Goal: Check status: Check status

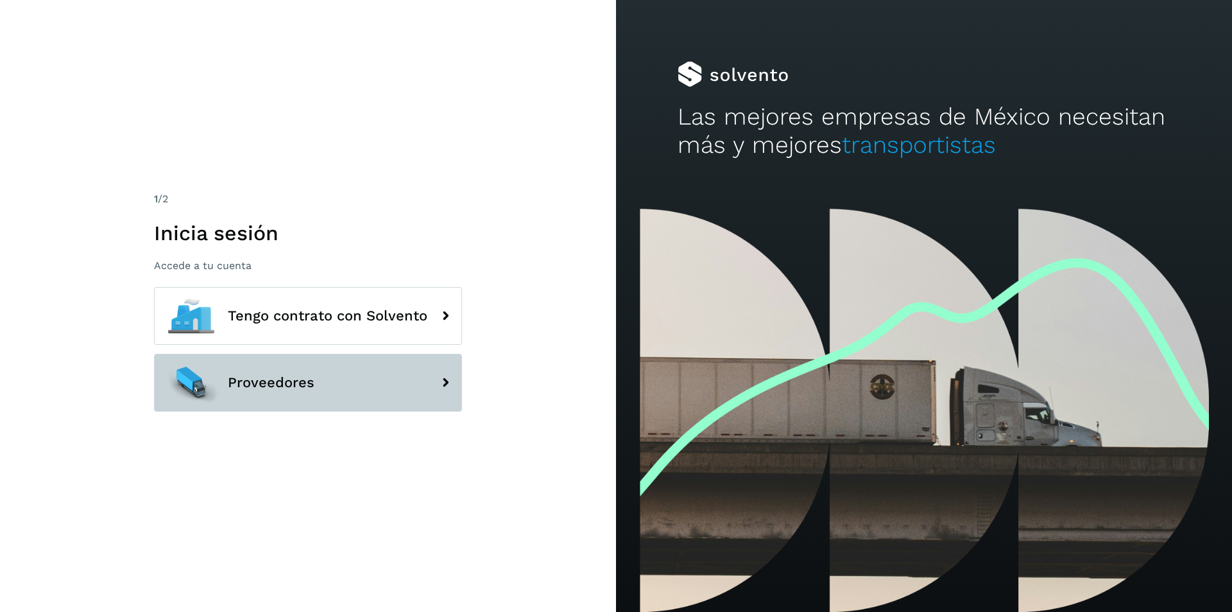
click at [297, 381] on span "Proveedores" at bounding box center [271, 382] width 87 height 15
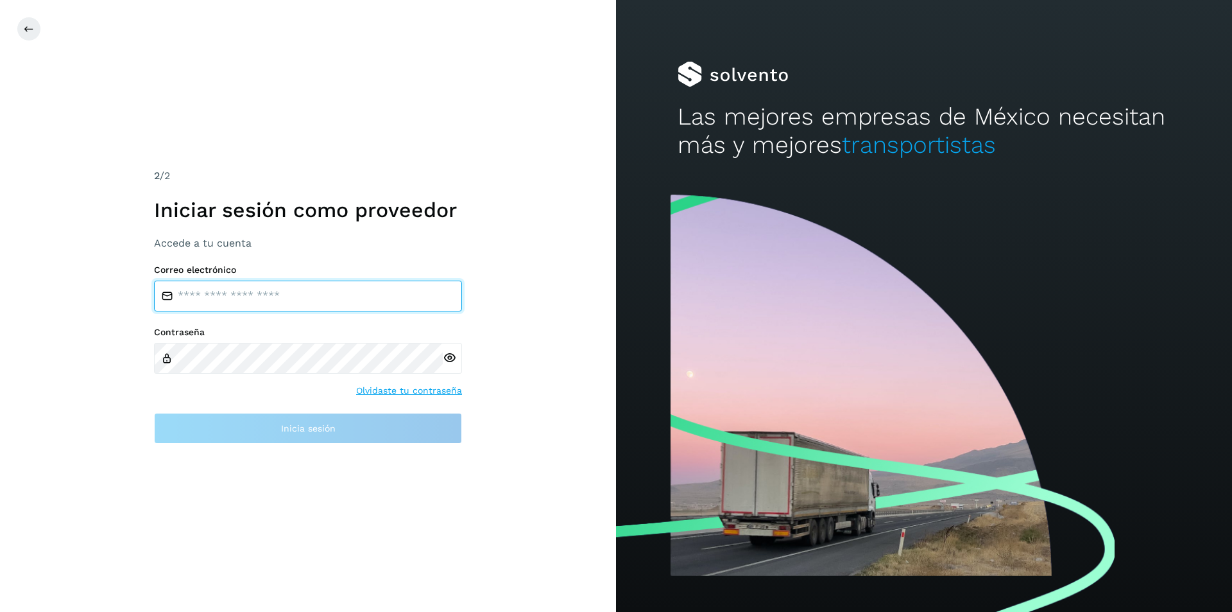
type input "**********"
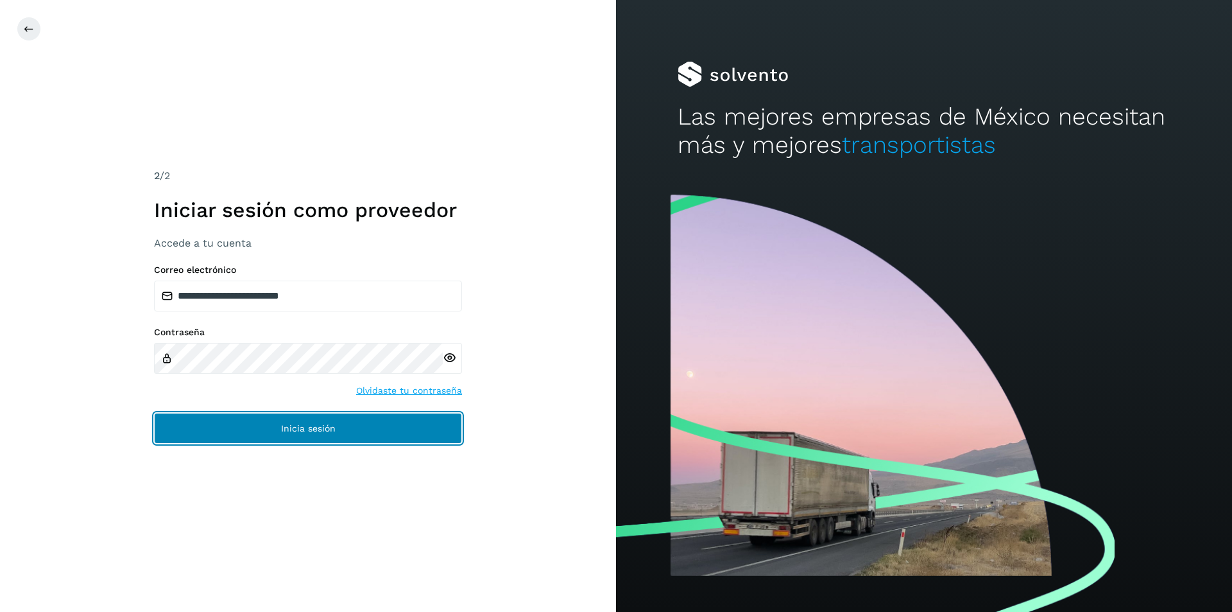
click at [290, 426] on span "Inicia sesión" at bounding box center [308, 428] width 55 height 9
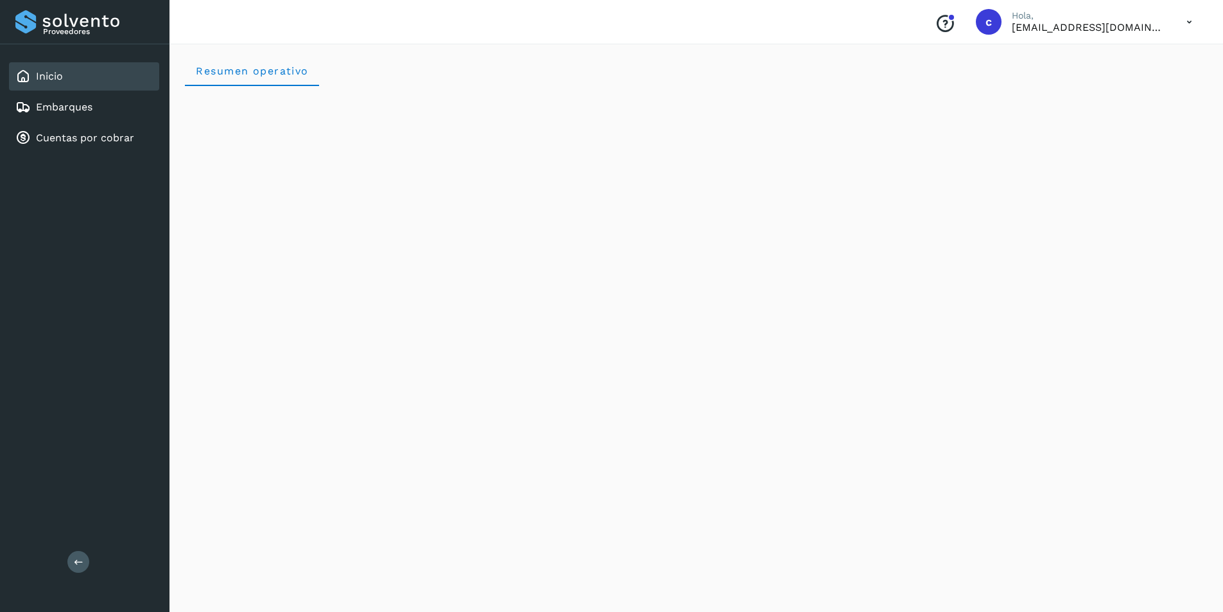
click at [1190, 24] on icon at bounding box center [1189, 22] width 26 height 26
click at [1100, 71] on div "Cerrar sesión" at bounding box center [1125, 57] width 153 height 45
click at [1191, 32] on icon at bounding box center [1189, 22] width 26 height 26
click at [1128, 58] on div "Cerrar sesión" at bounding box center [1125, 58] width 153 height 24
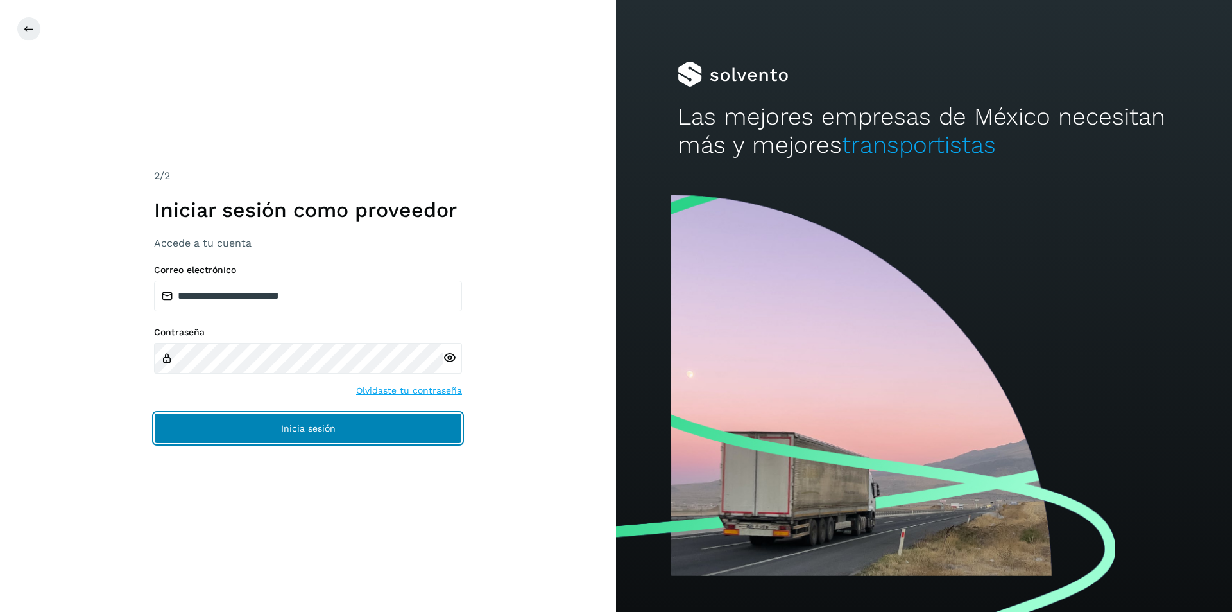
click at [322, 421] on button "Inicia sesión" at bounding box center [308, 428] width 308 height 31
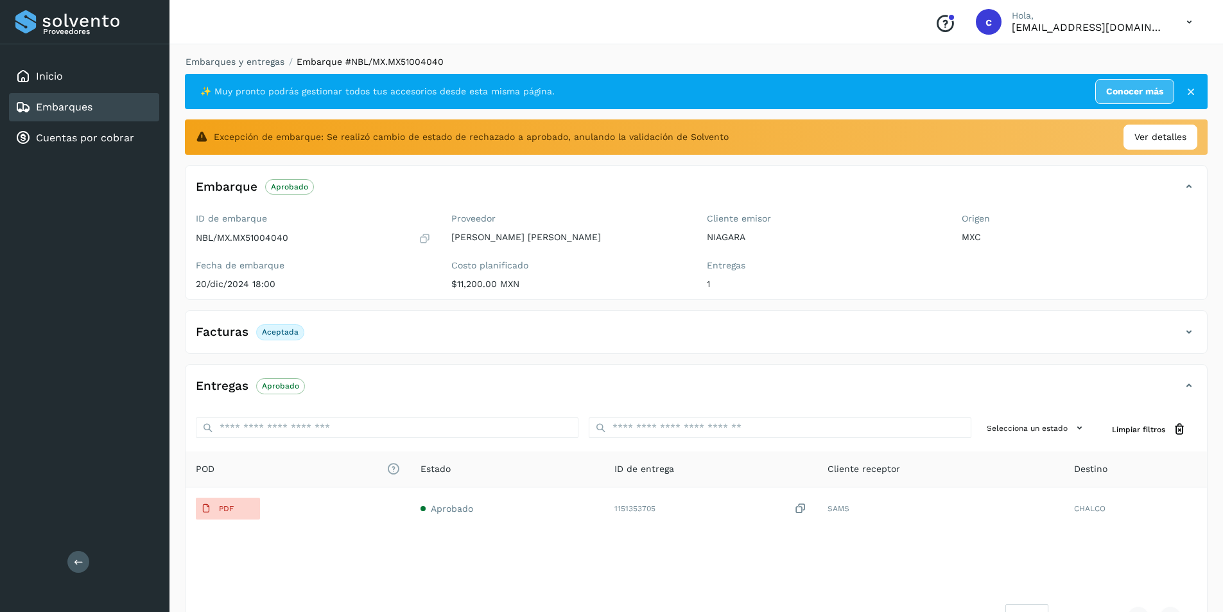
click at [85, 112] on link "Embarques" at bounding box center [64, 107] width 56 height 12
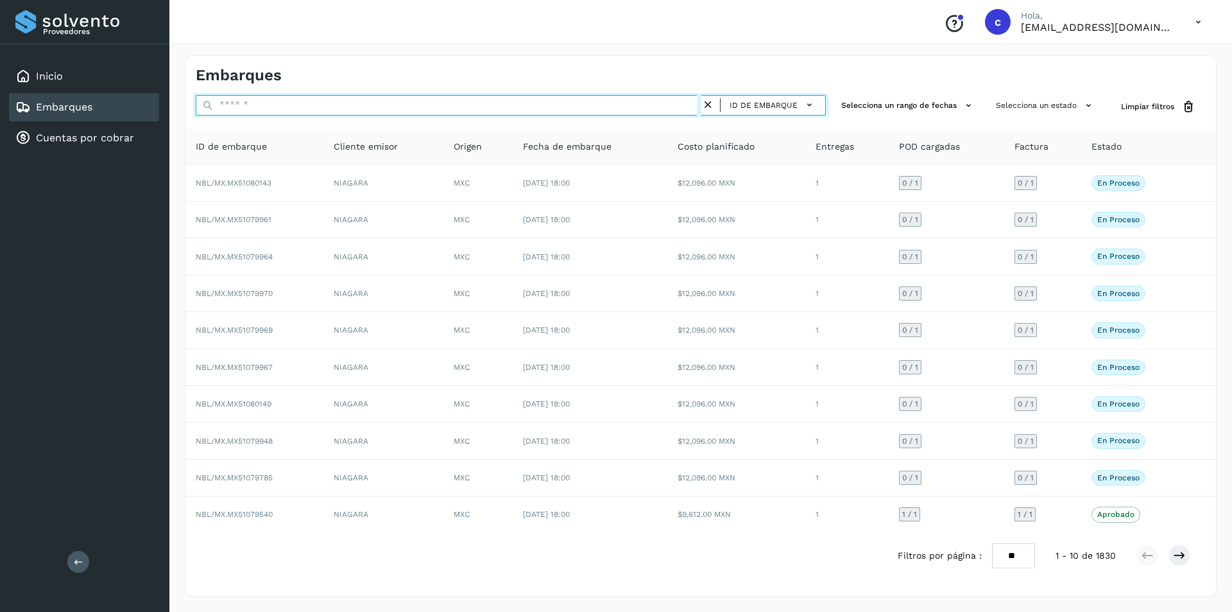
click at [592, 109] on input "text" at bounding box center [449, 105] width 506 height 21
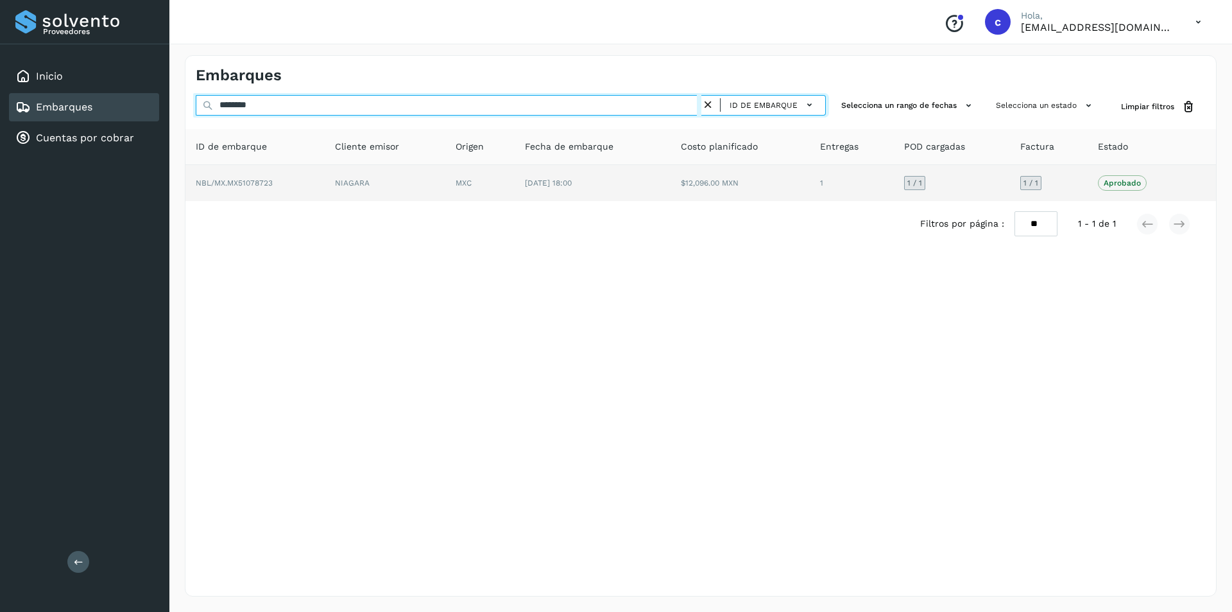
type input "********"
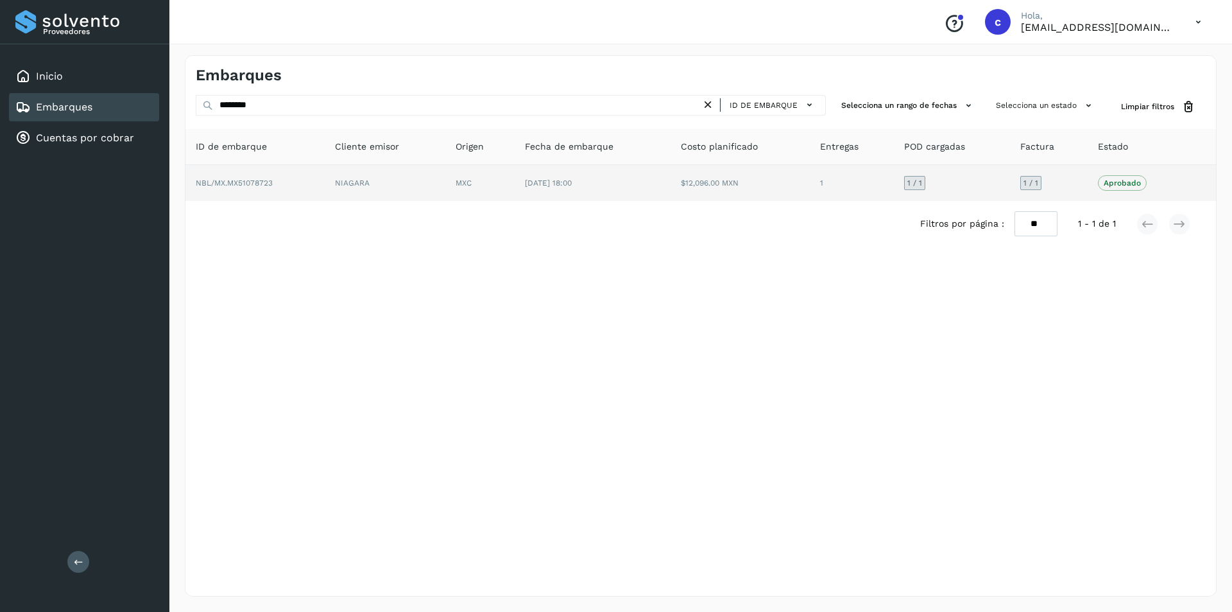
click at [546, 175] on td "[DATE] 18:00" at bounding box center [592, 183] width 155 height 36
